Goal: Transaction & Acquisition: Purchase product/service

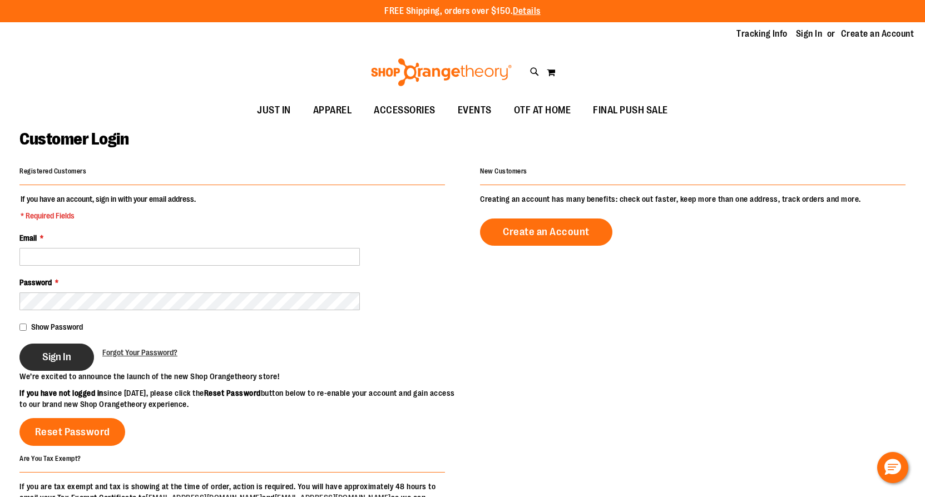
type input "**********"
click at [60, 352] on span "Sign In" at bounding box center [56, 357] width 29 height 12
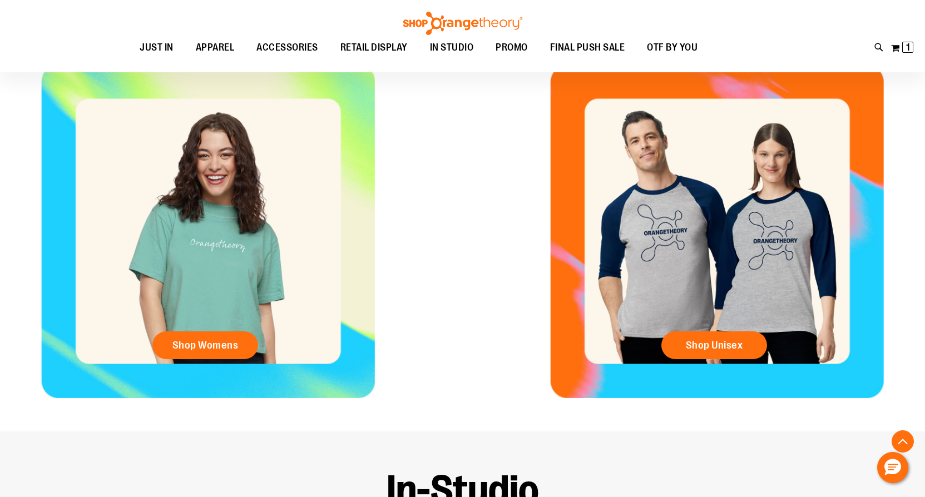
scroll to position [445, 0]
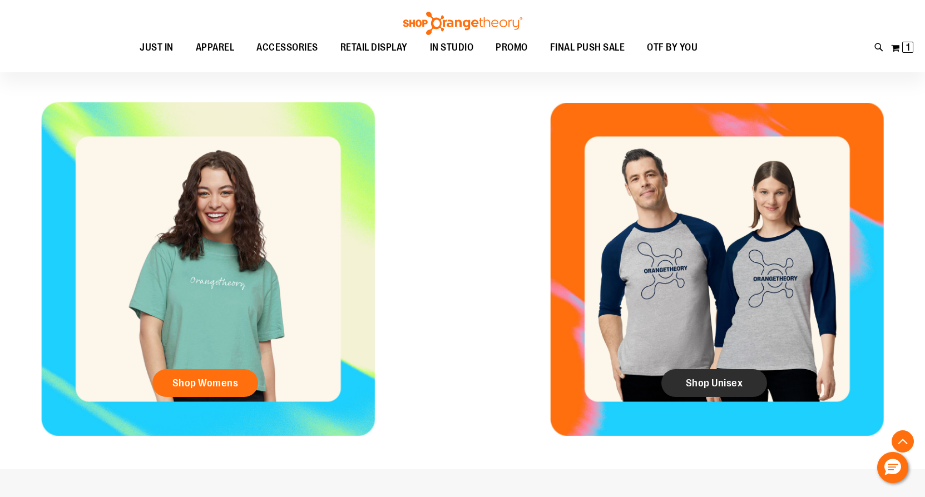
type input "**********"
click at [685, 375] on link "Shop Unisex" at bounding box center [715, 383] width 106 height 28
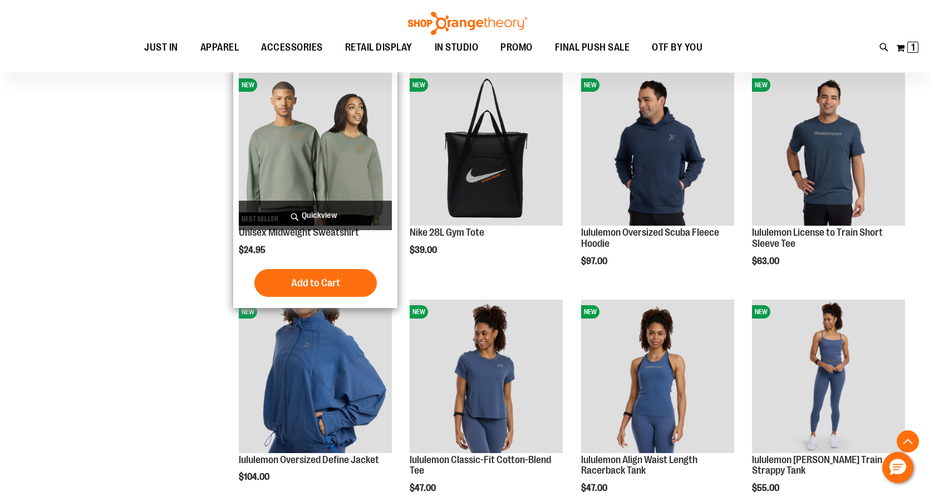
scroll to position [656, 0]
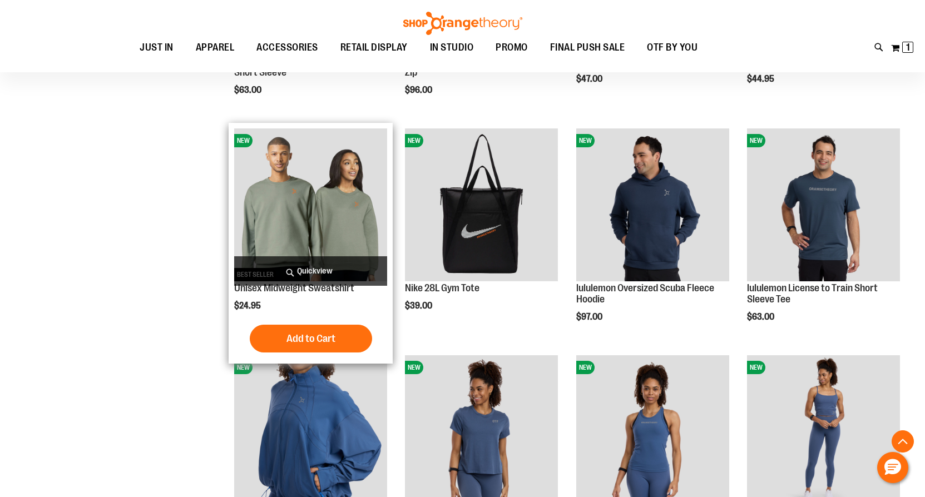
type input "**********"
click at [324, 268] on span "Quickview" at bounding box center [310, 270] width 153 height 29
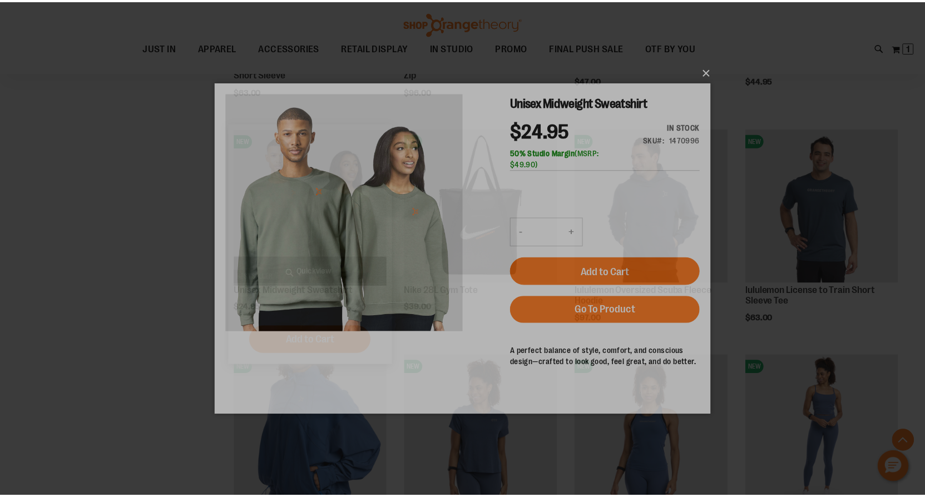
scroll to position [0, 0]
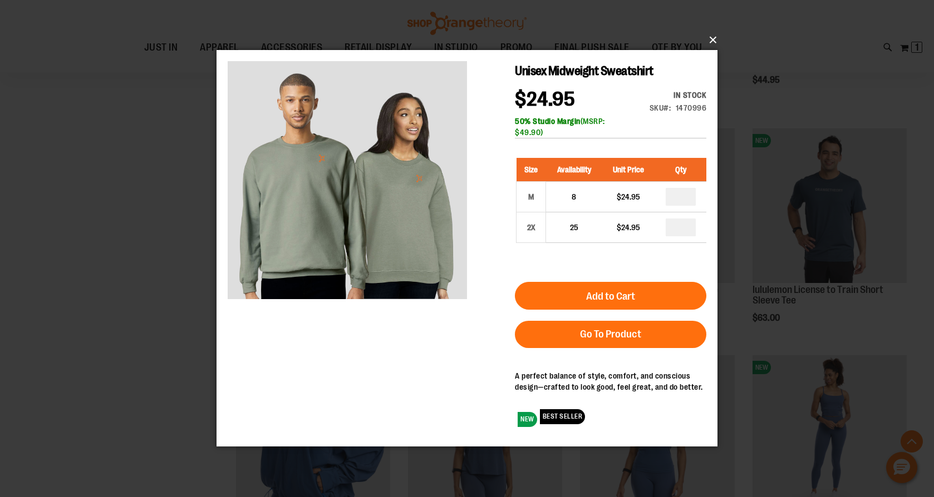
click at [714, 36] on button "×" at bounding box center [470, 40] width 501 height 24
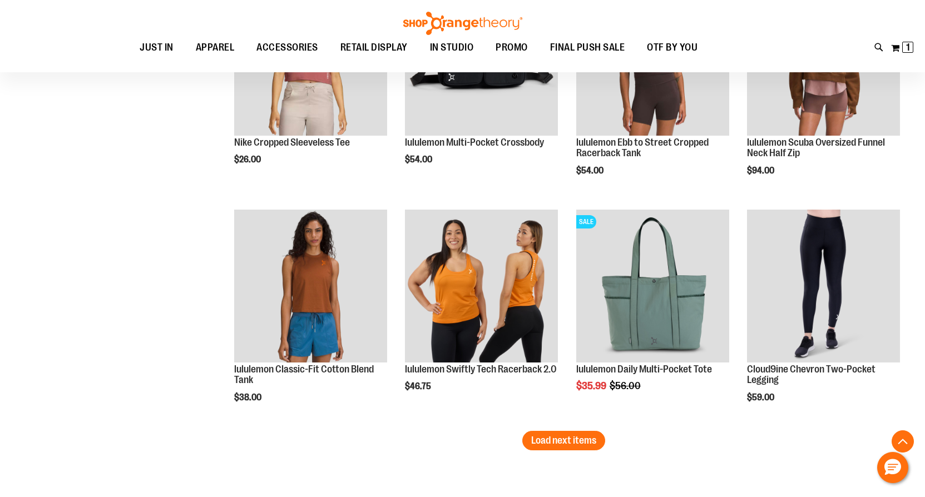
scroll to position [1713, 0]
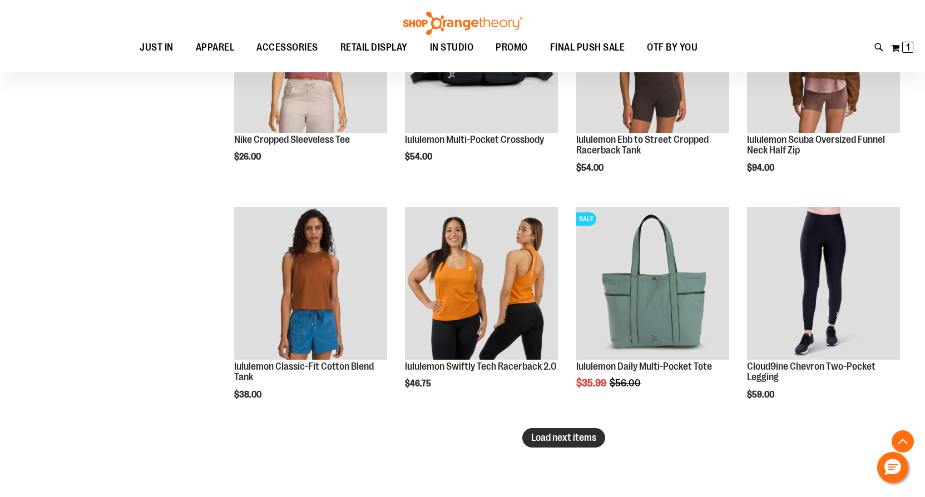
click at [593, 437] on span "Load next items" at bounding box center [563, 437] width 65 height 11
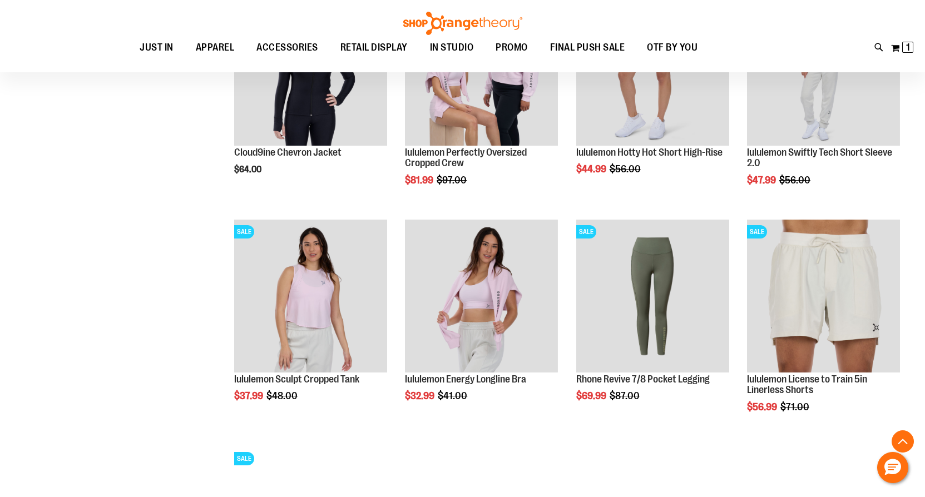
scroll to position [2158, 0]
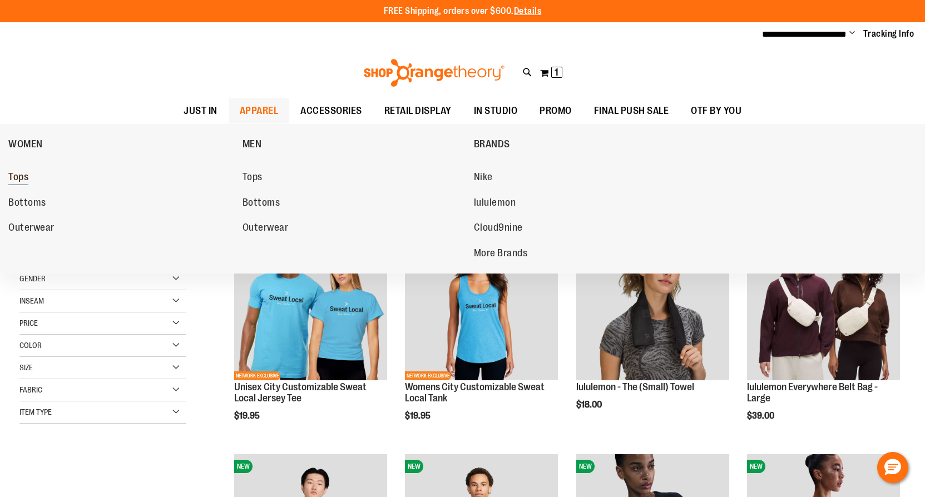
click at [27, 178] on span "Tops" at bounding box center [18, 178] width 20 height 14
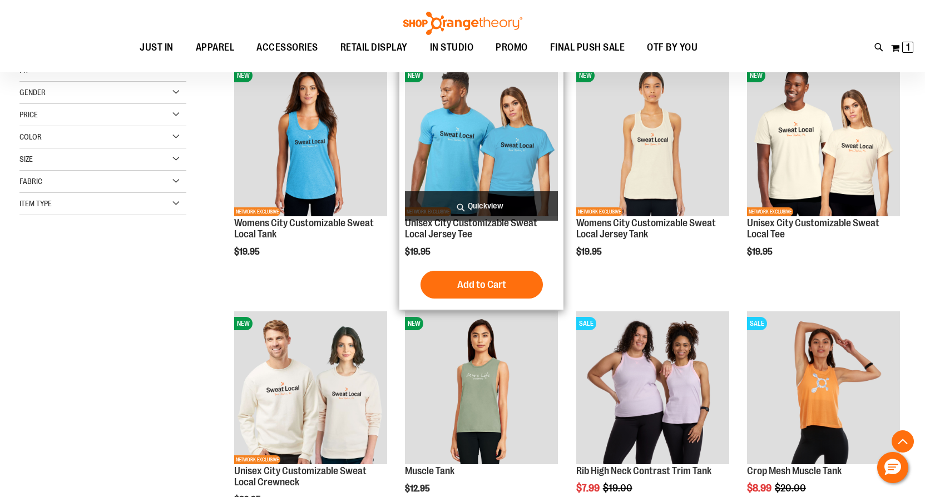
scroll to position [278, 0]
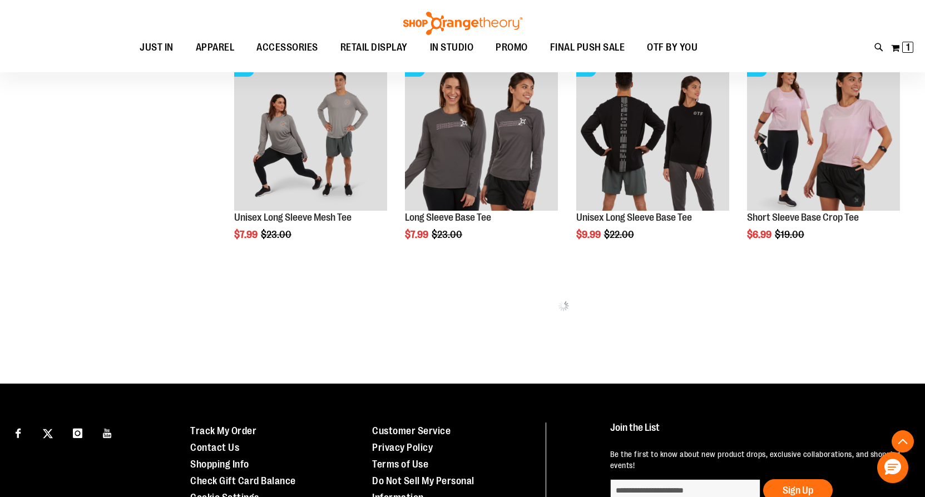
scroll to position [667, 0]
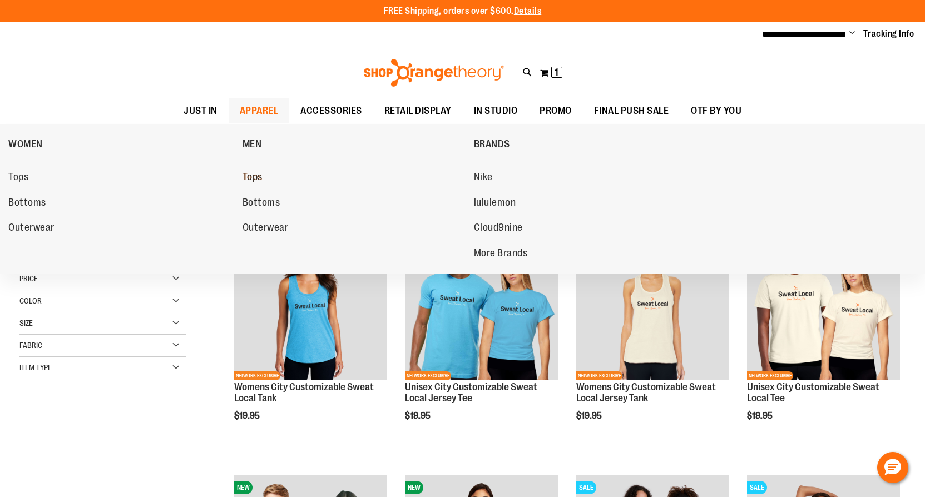
type input "**********"
click at [255, 175] on span "Tops" at bounding box center [253, 178] width 20 height 14
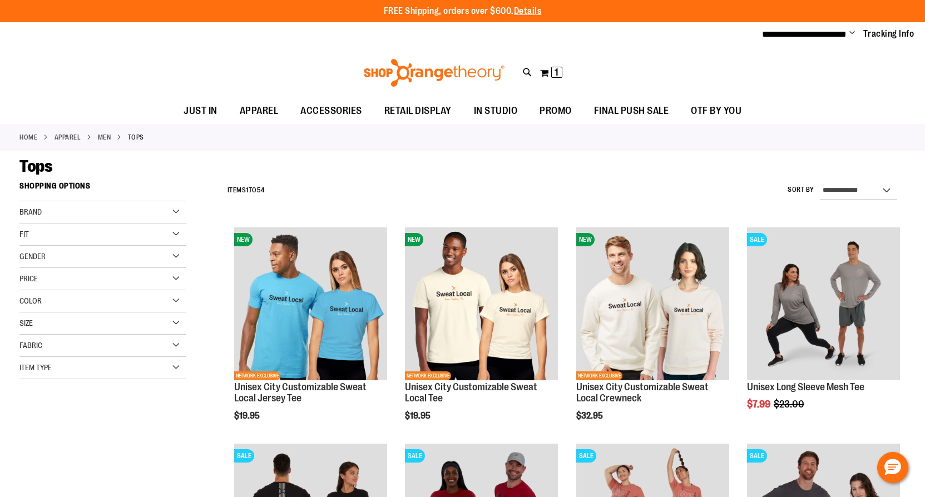
type input "**********"
click at [63, 367] on div "Item Type" at bounding box center [102, 368] width 167 height 22
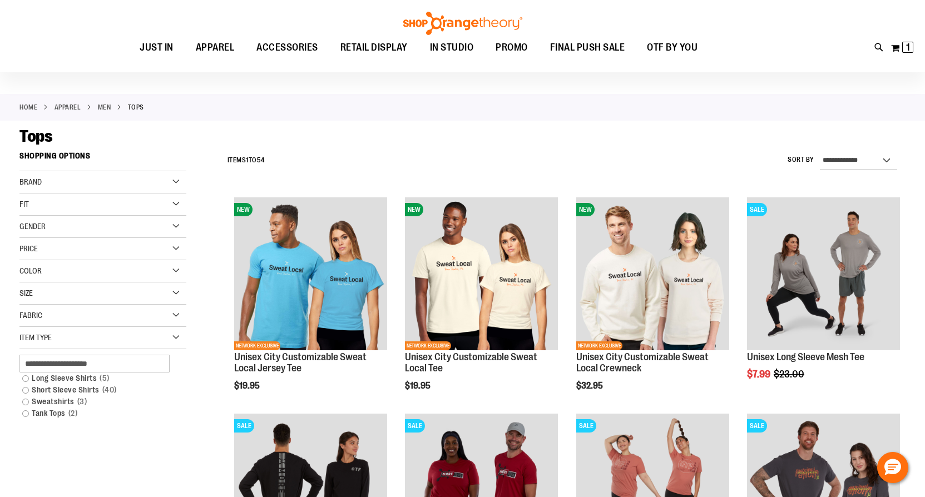
scroll to position [111, 0]
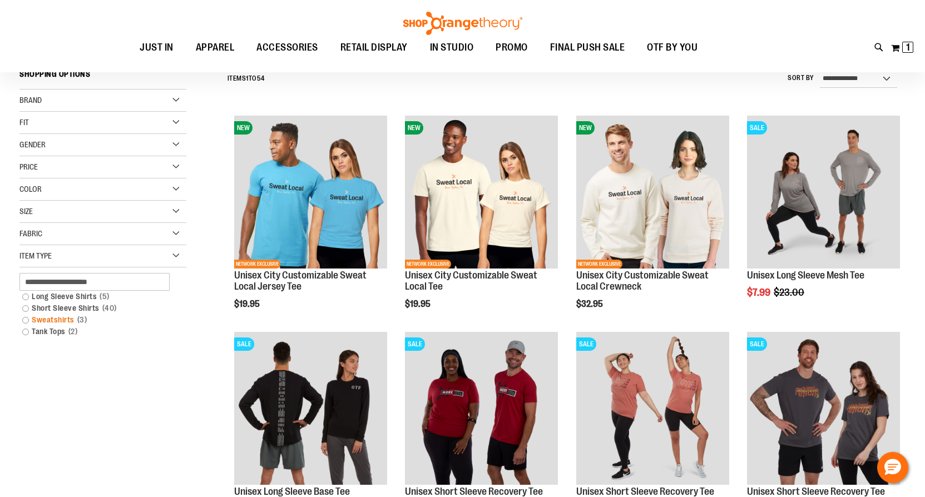
click at [56, 322] on link "Sweatshirts 3 items" at bounding box center [97, 320] width 160 height 12
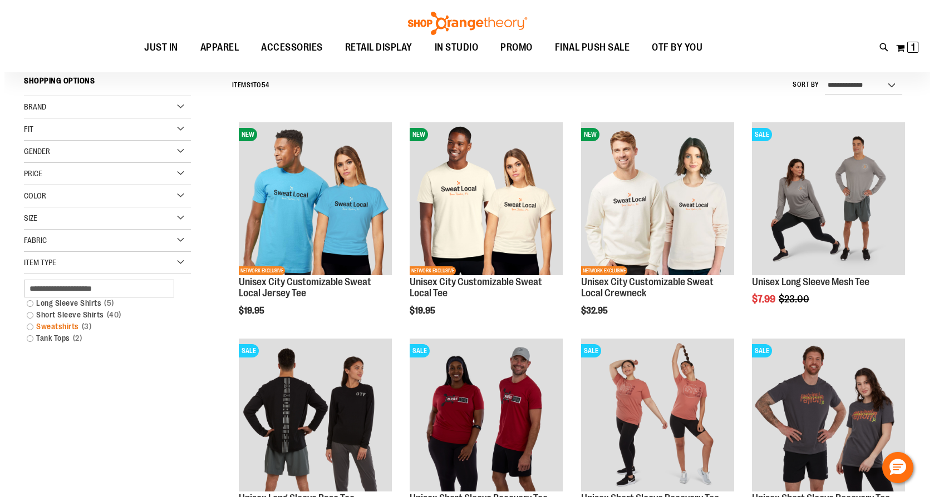
scroll to position [103, 0]
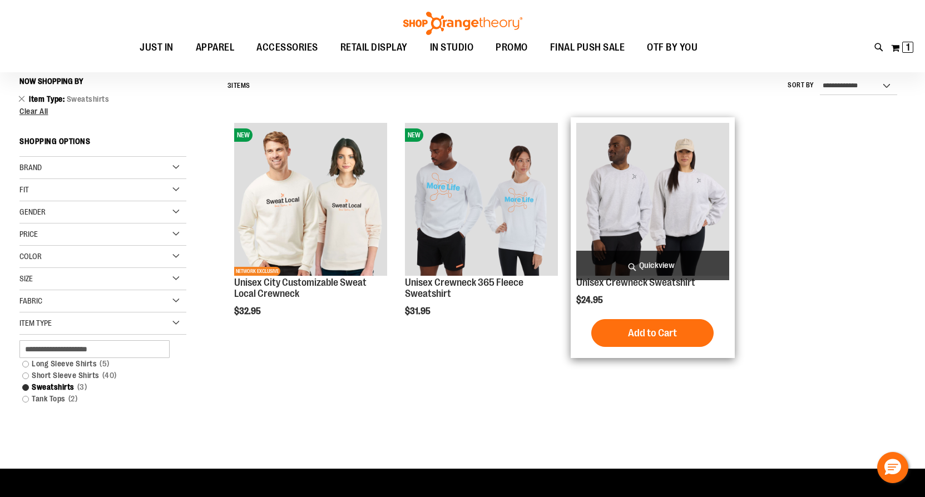
click at [639, 264] on span "Quickview" at bounding box center [652, 265] width 153 height 29
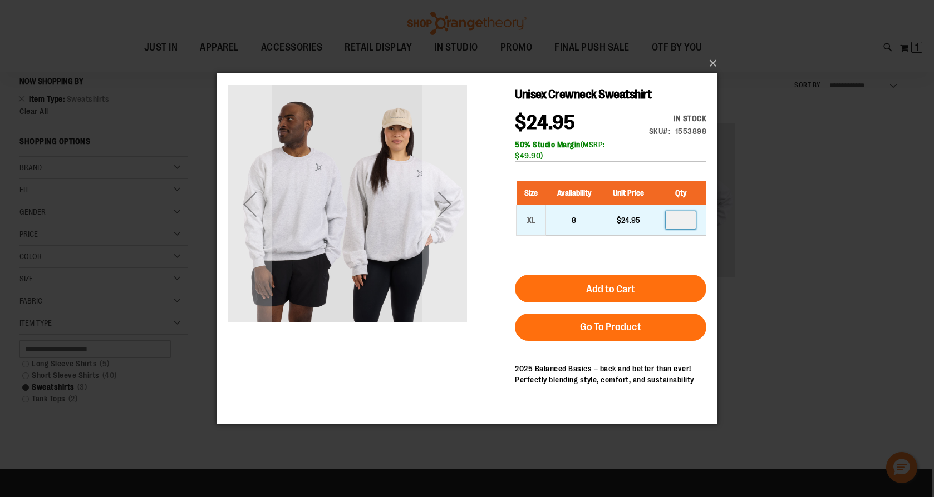
click at [684, 223] on input "number" at bounding box center [680, 220] width 30 height 18
type input "*"
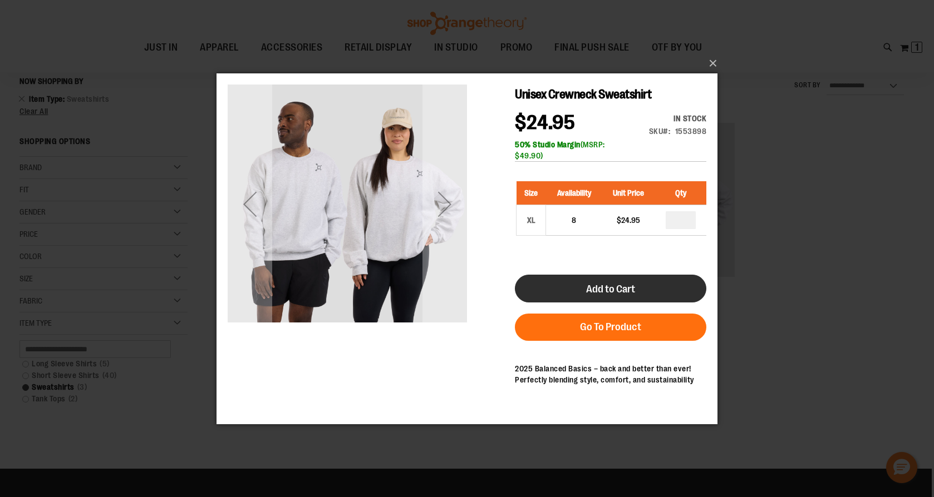
click at [603, 294] on span "Add to Cart" at bounding box center [610, 289] width 49 height 12
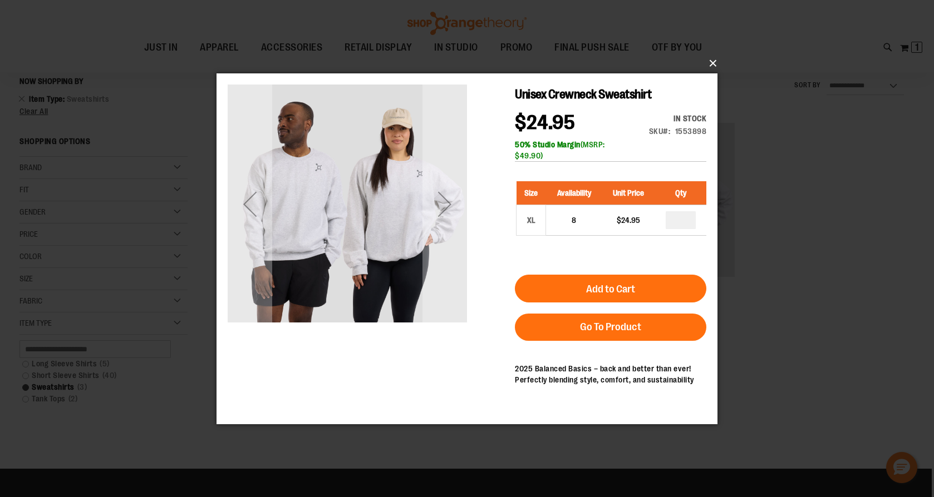
click at [707, 57] on button "×" at bounding box center [470, 63] width 501 height 24
click at [714, 62] on button "×" at bounding box center [470, 63] width 501 height 24
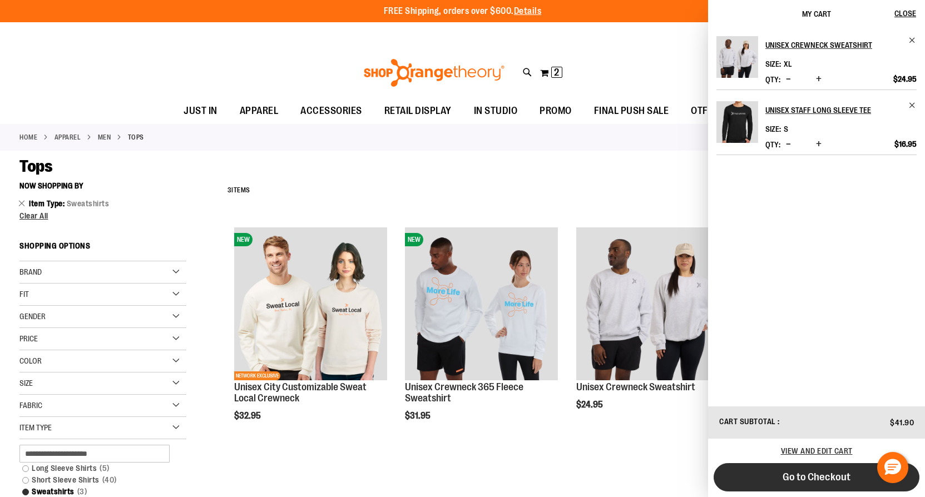
click at [769, 481] on button "Go to Checkout" at bounding box center [817, 477] width 206 height 28
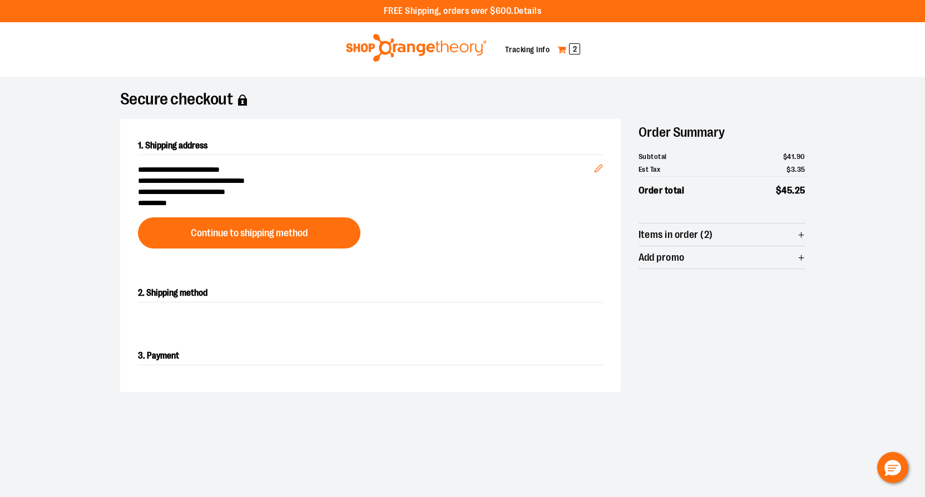
click at [573, 50] on span "2" at bounding box center [574, 48] width 11 height 11
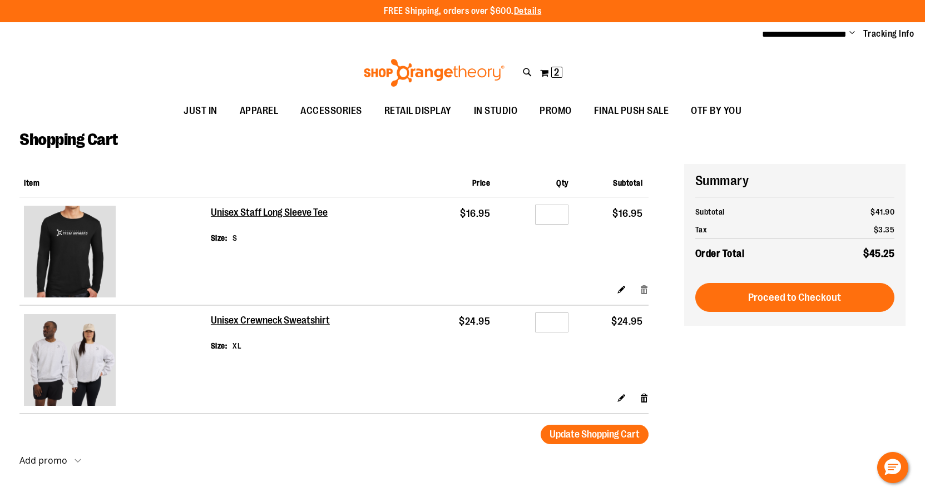
type input "**********"
click at [643, 288] on link "Remove item" at bounding box center [644, 290] width 9 height 12
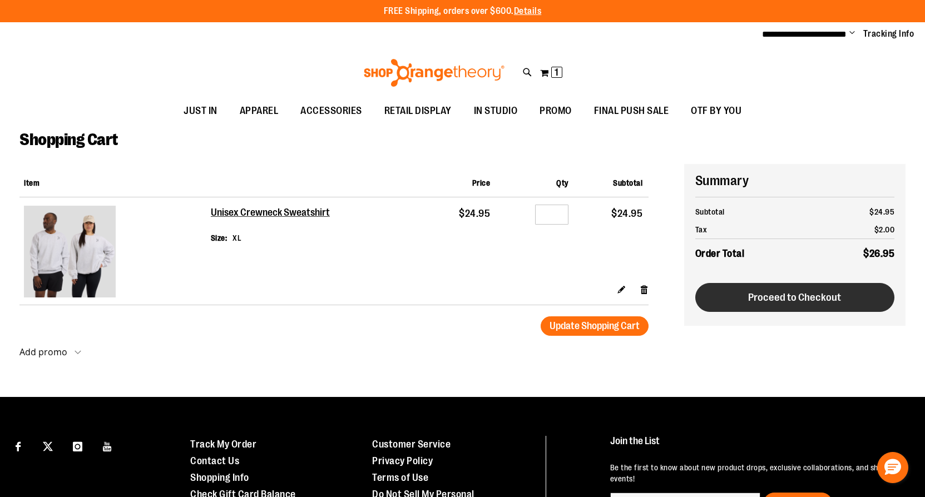
type input "**********"
click at [761, 289] on button "Proceed to Checkout" at bounding box center [794, 297] width 199 height 29
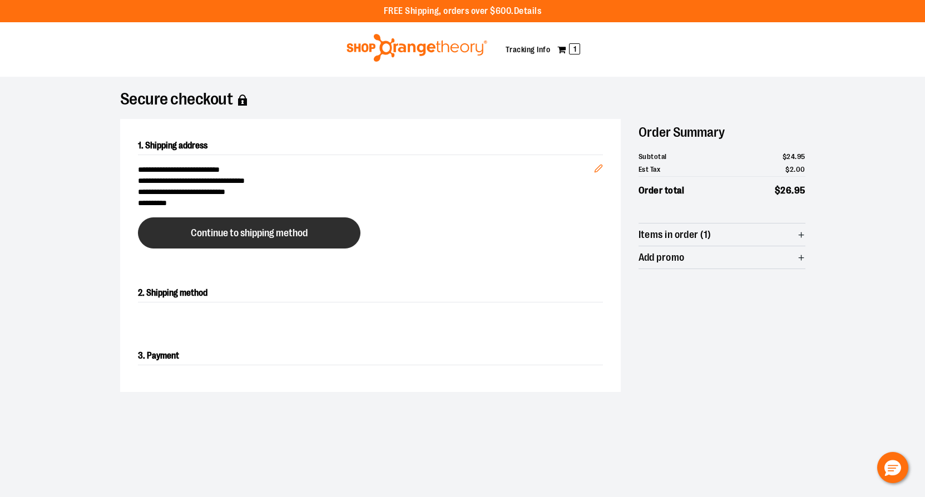
click at [295, 235] on span "Continue to shipping method" at bounding box center [249, 233] width 117 height 11
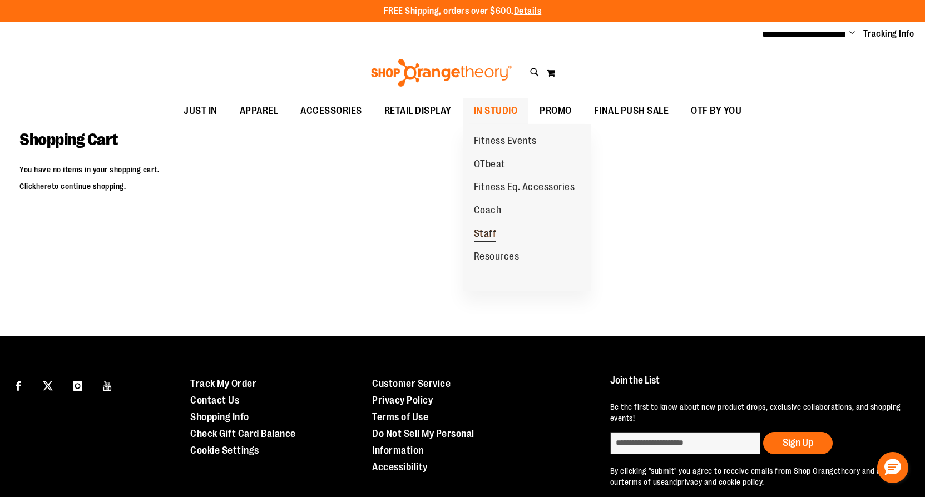
type input "**********"
click at [490, 236] on span "Staff" at bounding box center [485, 235] width 23 height 14
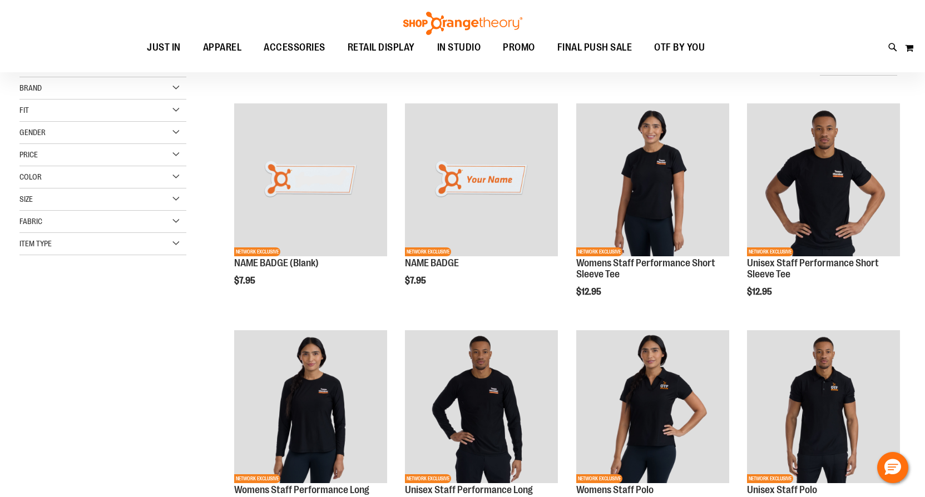
scroll to position [72, 0]
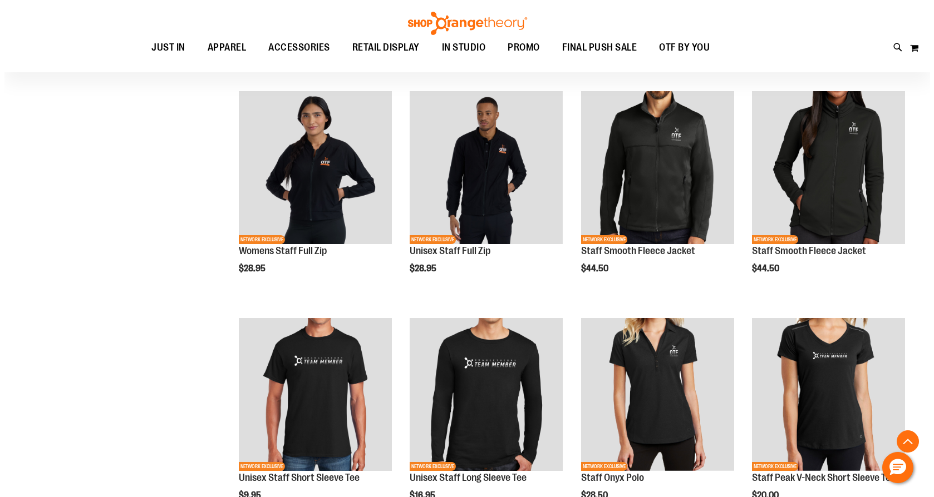
scroll to position [526, 0]
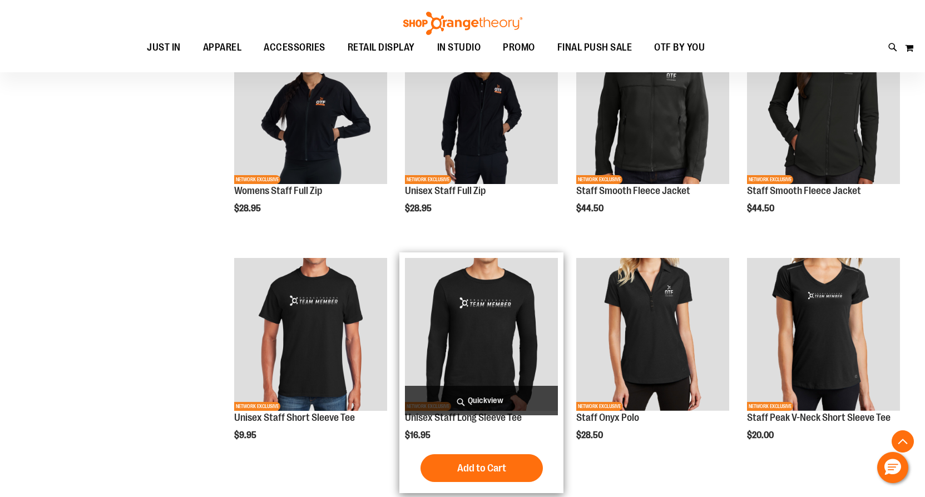
type input "**********"
click at [498, 399] on span "Quickview" at bounding box center [481, 400] width 153 height 29
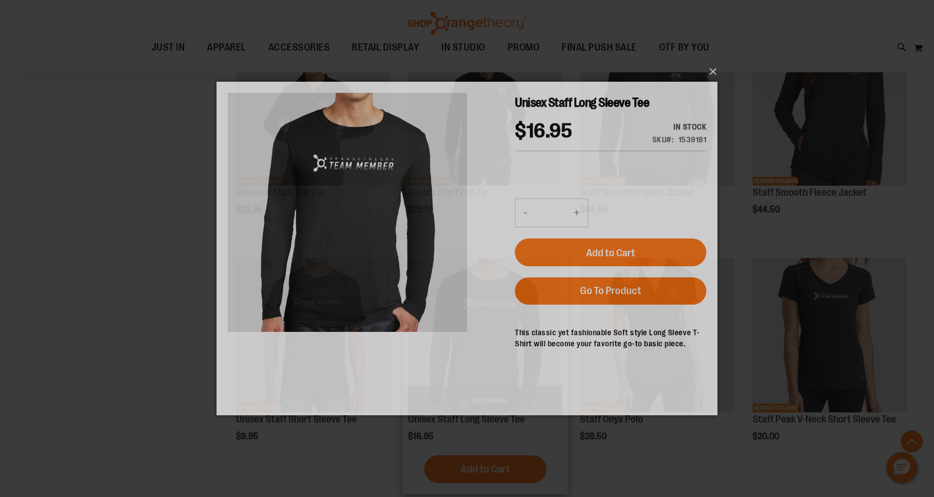
scroll to position [0, 0]
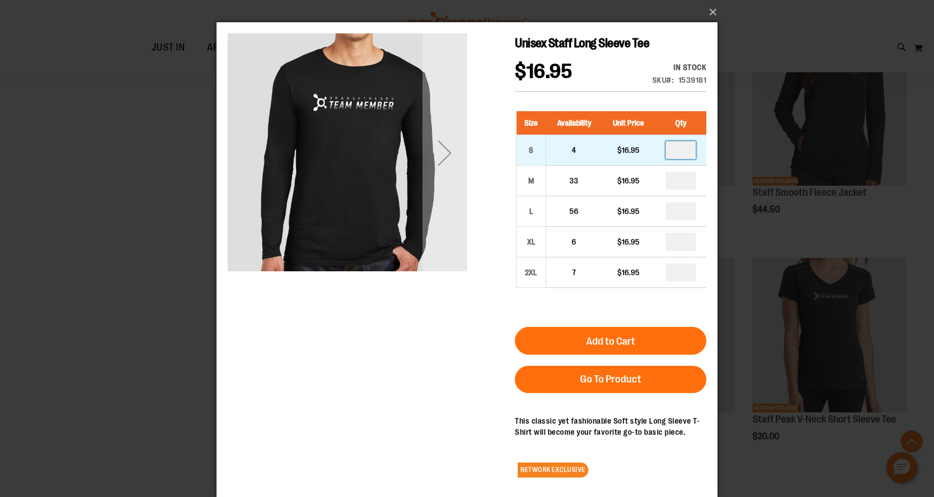
click at [677, 151] on input "number" at bounding box center [680, 150] width 30 height 18
type input "*"
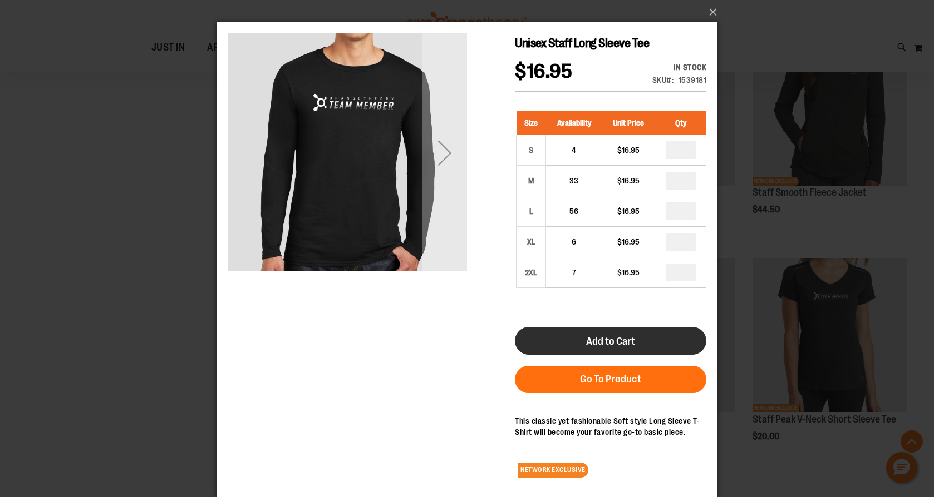
click at [612, 339] on span "Add to Cart" at bounding box center [610, 341] width 49 height 12
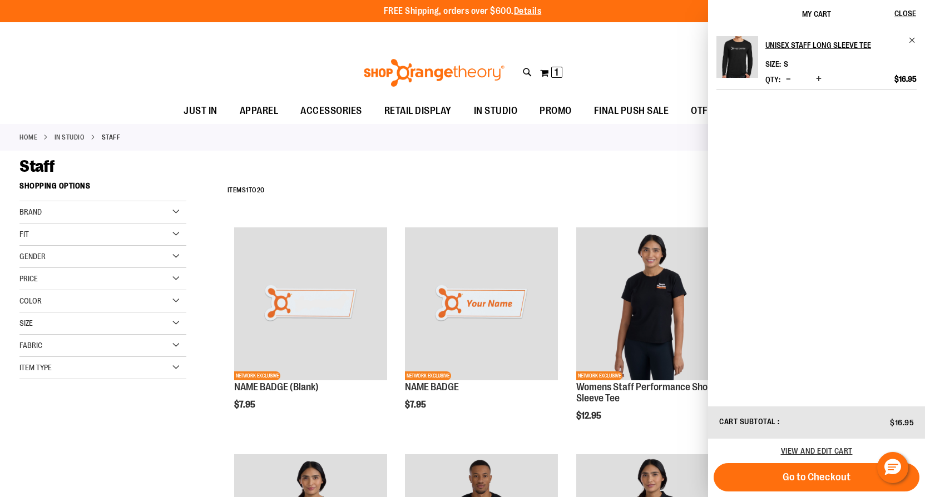
click at [441, 167] on div "Staff" at bounding box center [462, 166] width 886 height 20
